Goal: Information Seeking & Learning: Learn about a topic

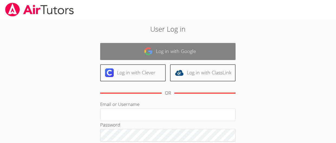
click at [184, 46] on link "Log in with Google" at bounding box center [167, 51] width 135 height 17
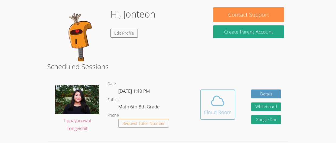
scroll to position [45, 0]
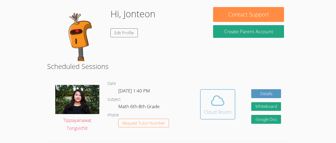
click at [219, 111] on div "Cloud Room" at bounding box center [218, 112] width 28 height 8
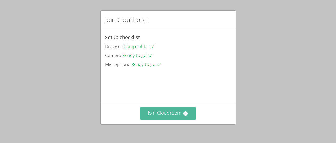
click at [169, 113] on button "Join Cloudroom" at bounding box center [168, 113] width 56 height 13
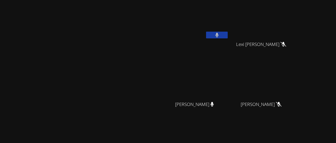
click at [221, 34] on button at bounding box center [217, 35] width 22 height 7
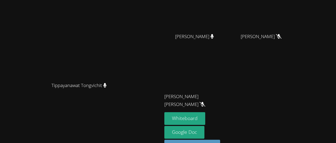
scroll to position [85, 0]
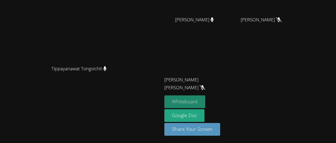
click at [201, 99] on button "Whiteboard" at bounding box center [184, 102] width 41 height 13
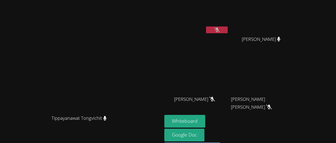
scroll to position [0, 0]
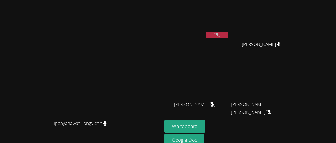
click at [220, 35] on icon at bounding box center [217, 35] width 6 height 5
click at [228, 33] on button at bounding box center [217, 35] width 22 height 7
click at [220, 35] on icon at bounding box center [217, 35] width 6 height 5
click at [219, 35] on icon at bounding box center [216, 35] width 3 height 5
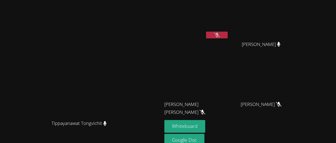
click at [220, 34] on icon at bounding box center [217, 35] width 6 height 5
click at [219, 34] on icon at bounding box center [217, 35] width 4 height 5
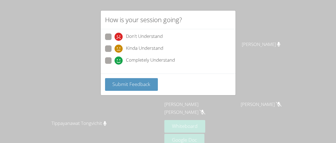
click at [115, 53] on span at bounding box center [115, 53] width 0 height 0
click at [115, 47] on input "Kinda Understand" at bounding box center [117, 48] width 5 height 5
radio input "true"
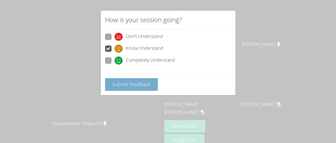
click at [134, 90] on button "Submit Feedback" at bounding box center [131, 84] width 53 height 13
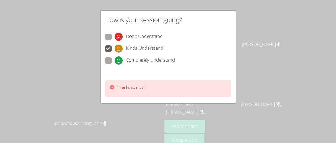
click at [250, 45] on div "How is your session going? Don't Understand Kinda Understand Completely Underst…" at bounding box center [168, 71] width 336 height 143
click at [250, 41] on div "How is your session going? Don't Understand Kinda Understand Completely Underst…" at bounding box center [168, 71] width 336 height 143
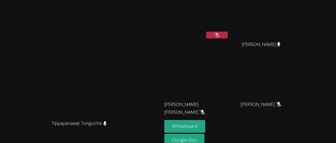
click at [220, 34] on icon at bounding box center [217, 35] width 6 height 5
click at [219, 34] on icon at bounding box center [217, 35] width 4 height 5
click at [220, 34] on icon at bounding box center [217, 35] width 6 height 5
